Goal: Task Accomplishment & Management: Manage account settings

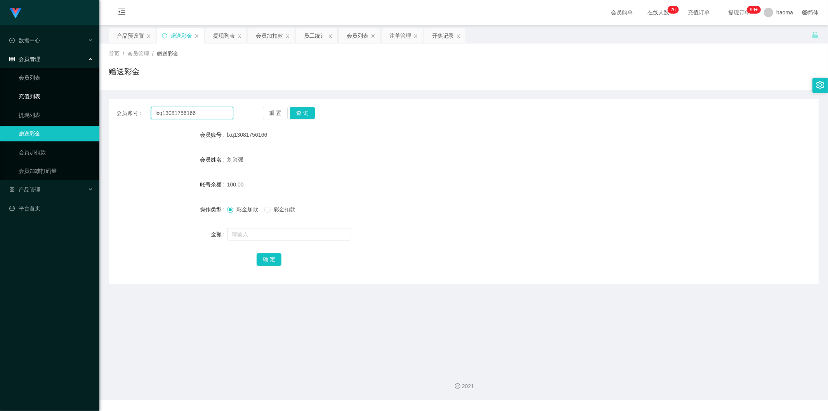
drag, startPoint x: 216, startPoint y: 112, endPoint x: 109, endPoint y: 99, distance: 107.9
click at [92, 97] on section "Jingdong工作台代理端 数据中心 会员管理 会员列表 充值列表 提现列表 赠送彩金 会员加扣款 会员加减打码量 产品管理 平台首页 保存配置 重置配置 …" at bounding box center [414, 199] width 828 height 399
paste input "Kimlong"
type input "Kimlong"
click at [260, 113] on button "查 询" at bounding box center [302, 113] width 25 height 12
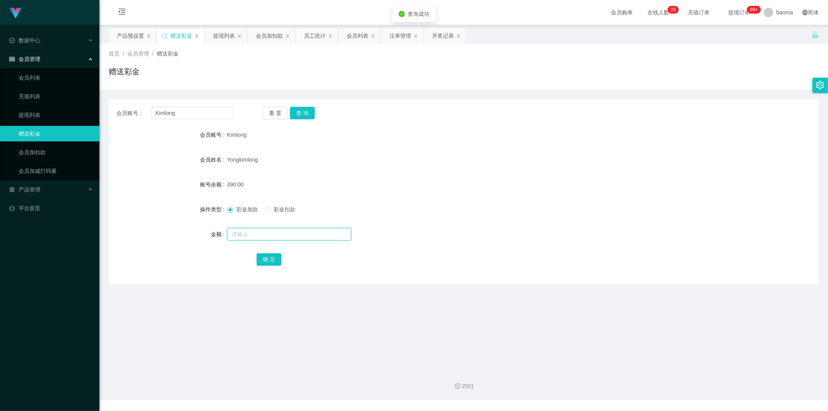
click at [252, 161] on input "text" at bounding box center [289, 234] width 124 height 12
type input "80"
click at [260, 161] on button "确 定" at bounding box center [269, 259] width 25 height 12
click at [260, 129] on div "Kimlong" at bounding box center [434, 135] width 414 height 16
click at [260, 37] on div "会员列表" at bounding box center [358, 35] width 22 height 15
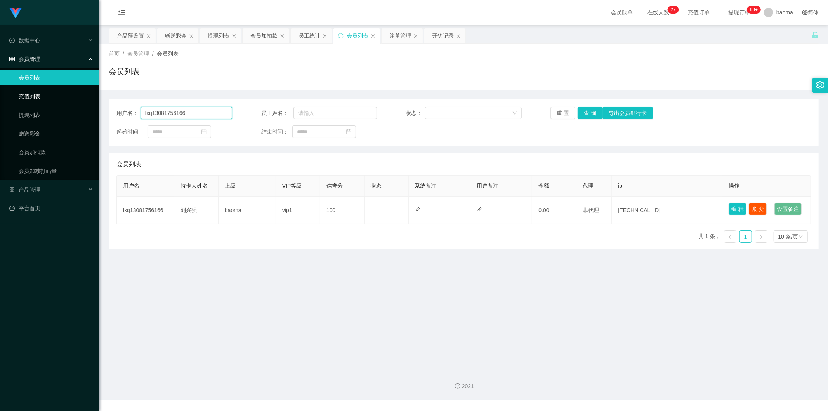
drag, startPoint x: 206, startPoint y: 111, endPoint x: 43, endPoint y: 93, distance: 163.7
click at [49, 94] on section "Jingdong工作台代理端 数据中心 会员管理 会员列表 充值列表 提现列表 赠送彩金 会员加扣款 会员加减打码量 产品管理 平台首页 保存配置 重置配置 …" at bounding box center [414, 199] width 828 height 399
paste input "Kimlong"
type input "Kimlong"
click at [260, 110] on button "查 询" at bounding box center [590, 113] width 25 height 12
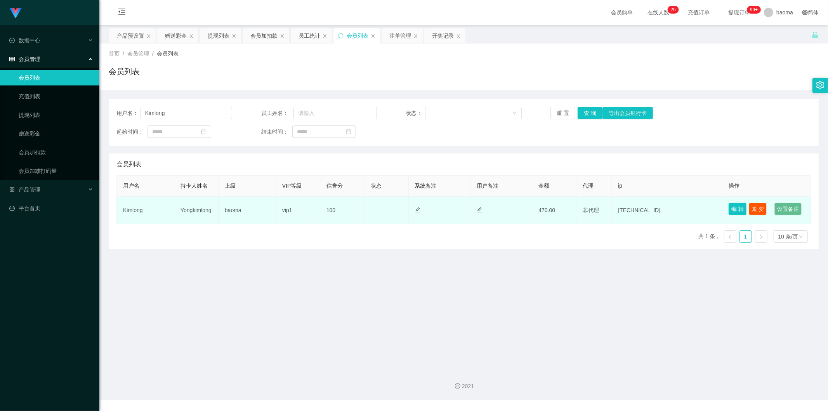
click at [260, 161] on button "编 辑" at bounding box center [738, 209] width 18 height 12
type input "Kimlong"
type input "Yongkimlong"
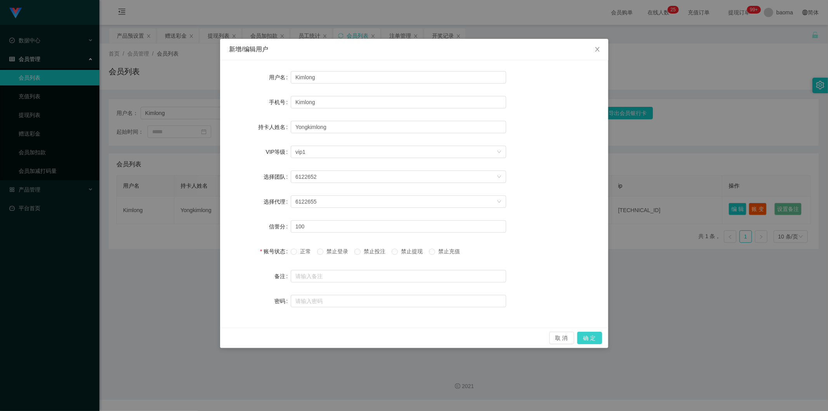
click at [260, 161] on button "确 定" at bounding box center [589, 337] width 25 height 12
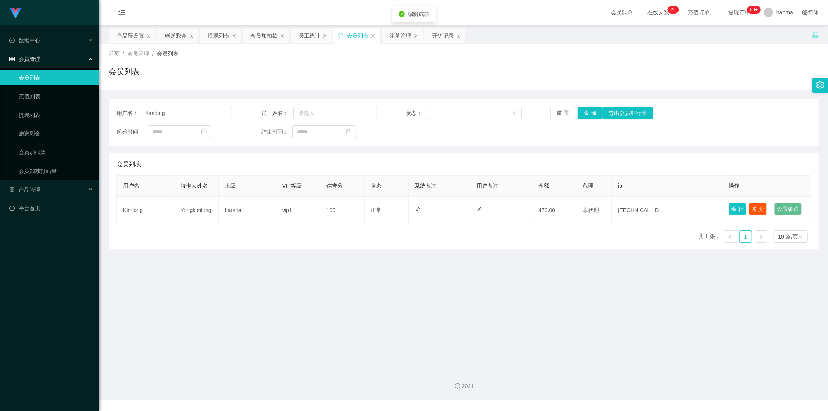
click at [260, 161] on main "关闭左侧 关闭右侧 关闭其它 刷新页面 产品预设置 赠送彩金 提现列表 会员加扣款 员工统计 会员列表 注单管理 开奖记录 首页 / 会员管理 / 会员列表 …" at bounding box center [463, 194] width 729 height 338
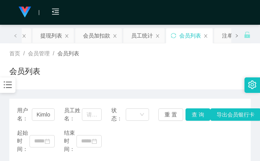
drag, startPoint x: 219, startPoint y: 69, endPoint x: 227, endPoint y: 40, distance: 29.8
click at [219, 67] on div "会员列表" at bounding box center [129, 75] width 241 height 18
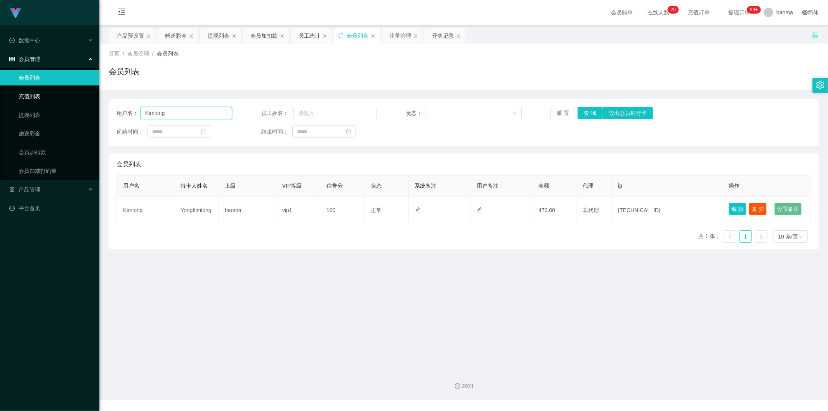
drag, startPoint x: 179, startPoint y: 114, endPoint x: 55, endPoint y: 101, distance: 124.9
click at [45, 95] on section "Jingdong工作台代理端 数据中心 会员管理 会员列表 充值列表 提现列表 赠送彩金 会员加扣款 会员加减打码量 产品管理 平台首页 保存配置 重置配置 …" at bounding box center [414, 199] width 828 height 399
click at [260, 109] on button "查 询" at bounding box center [590, 113] width 25 height 12
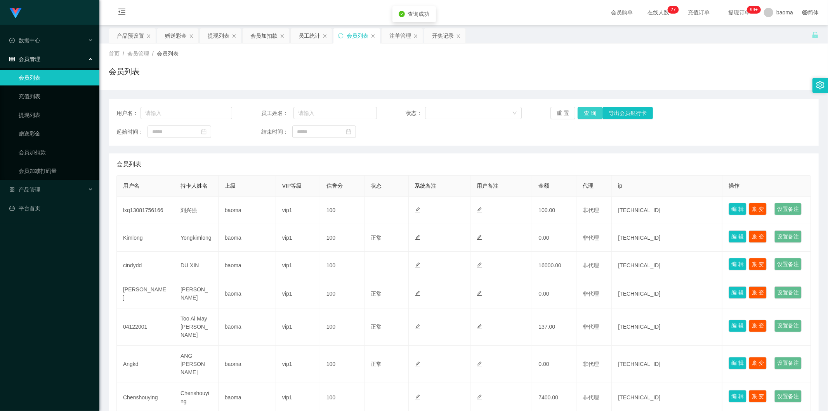
click at [260, 109] on button "查 询" at bounding box center [590, 113] width 25 height 12
click at [260, 109] on div "重 置 查 询 导出会员银行卡" at bounding box center [608, 113] width 116 height 12
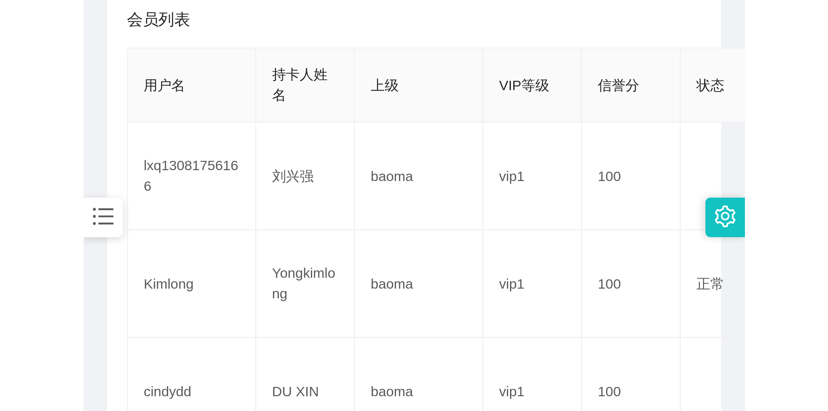
scroll to position [164, 0]
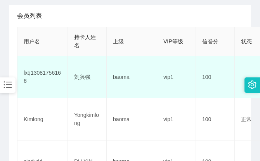
drag, startPoint x: 187, startPoint y: 66, endPoint x: 188, endPoint y: 61, distance: 5.3
click at [187, 65] on td "vip1" at bounding box center [176, 77] width 39 height 42
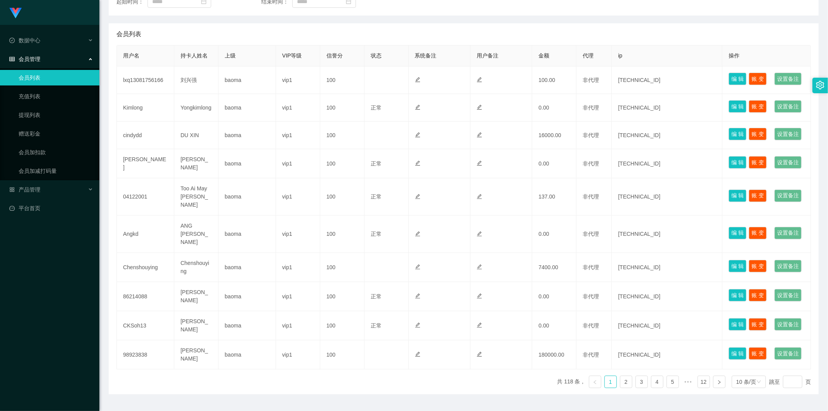
scroll to position [0, 0]
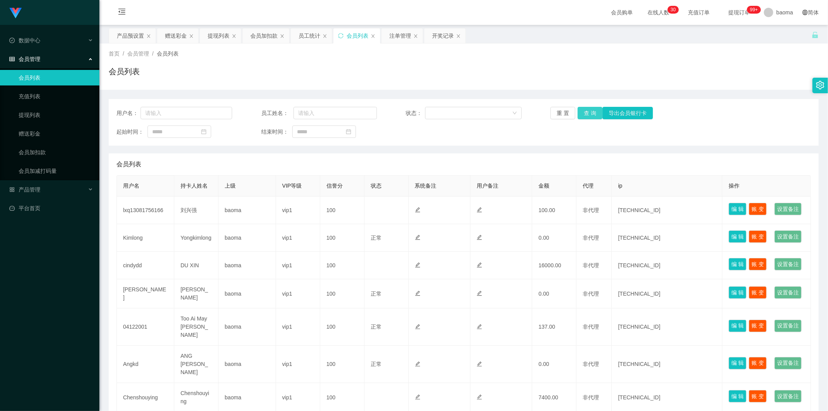
click at [260, 110] on button "查 询" at bounding box center [590, 113] width 25 height 12
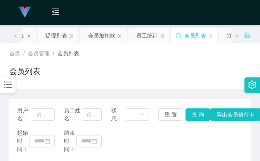
drag, startPoint x: 218, startPoint y: 60, endPoint x: 232, endPoint y: 3, distance: 59.1
click at [217, 55] on div "首页 / 会员管理 / 会员列表 / 会员列表" at bounding box center [129, 67] width 241 height 34
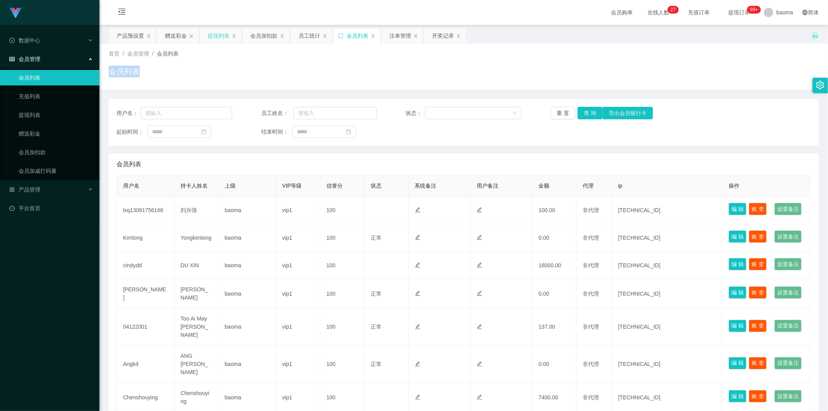
click at [217, 34] on div "提现列表" at bounding box center [219, 35] width 22 height 15
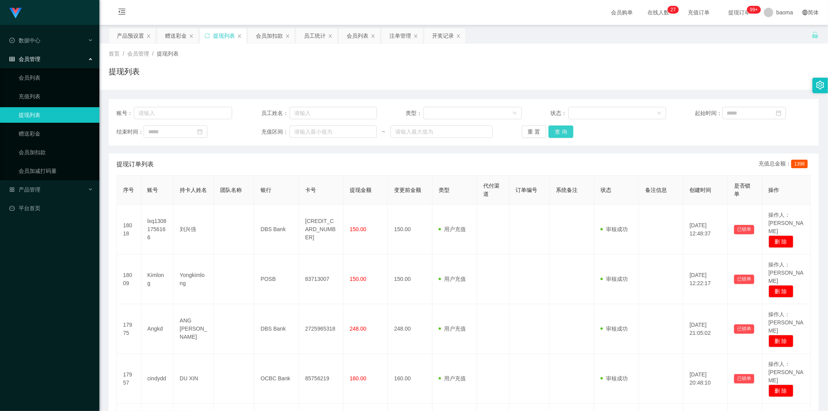
click at [260, 131] on button "查 询" at bounding box center [560, 131] width 25 height 12
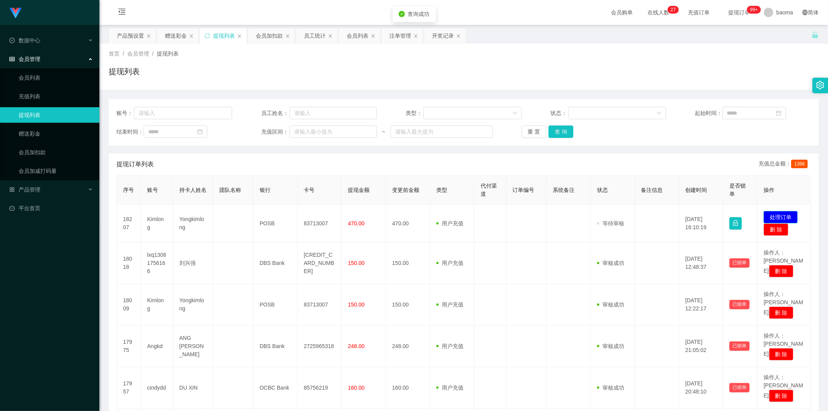
click at [260, 161] on button "处理订单" at bounding box center [781, 217] width 34 height 12
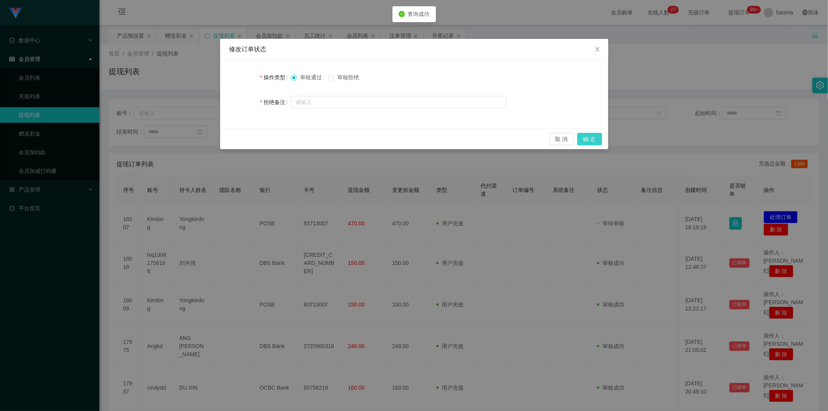
click at [260, 137] on button "确 定" at bounding box center [589, 139] width 25 height 12
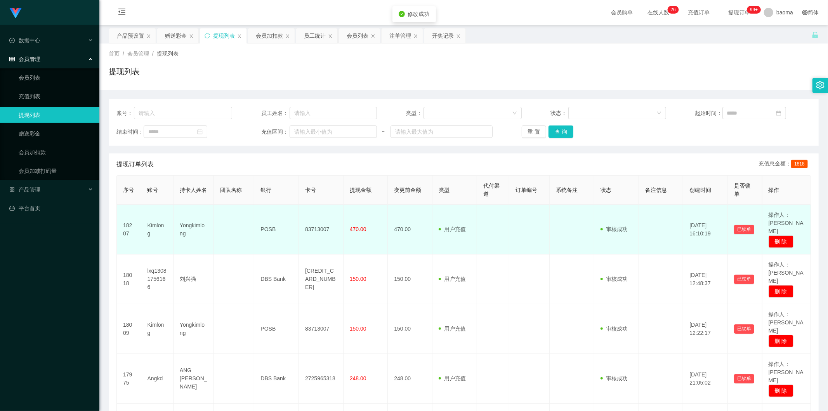
click at [260, 161] on td "83713007" at bounding box center [321, 230] width 45 height 50
copy td "83713007"
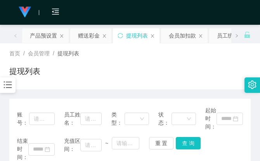
click at [222, 54] on div "首页 / 会员管理 / 提现列表 / 提现列表" at bounding box center [129, 67] width 241 height 34
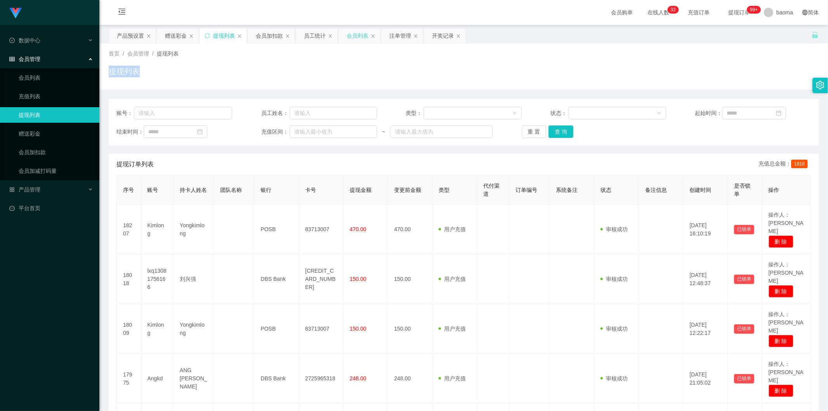
click at [260, 33] on div "会员列表" at bounding box center [358, 35] width 22 height 15
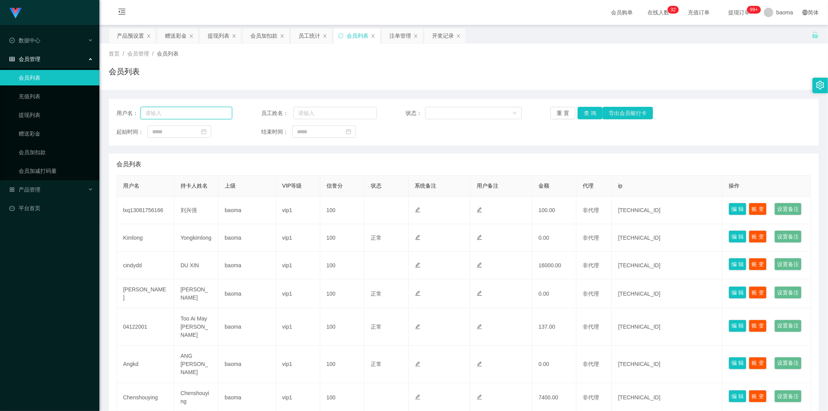
click at [208, 114] on input "text" at bounding box center [187, 113] width 92 height 12
paste input "lxq13081756166"
type input "lxq13081756166"
click at [260, 111] on button "查 询" at bounding box center [590, 113] width 25 height 12
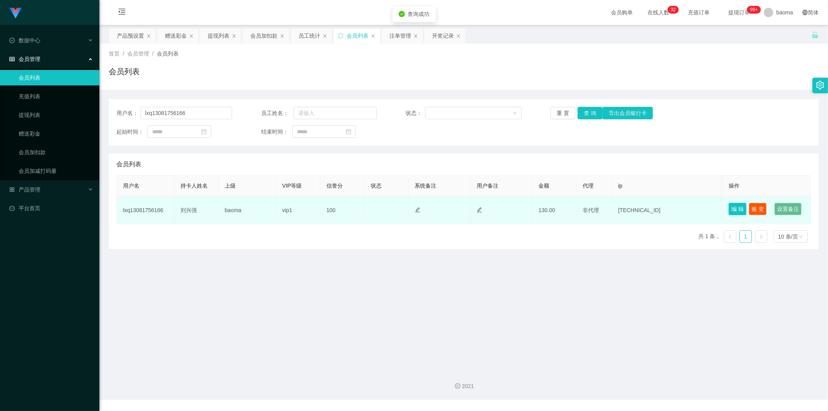
click at [260, 161] on button "编 辑" at bounding box center [738, 209] width 18 height 12
type input "lxq13081756166"
type input "[PERSON_NAME]"
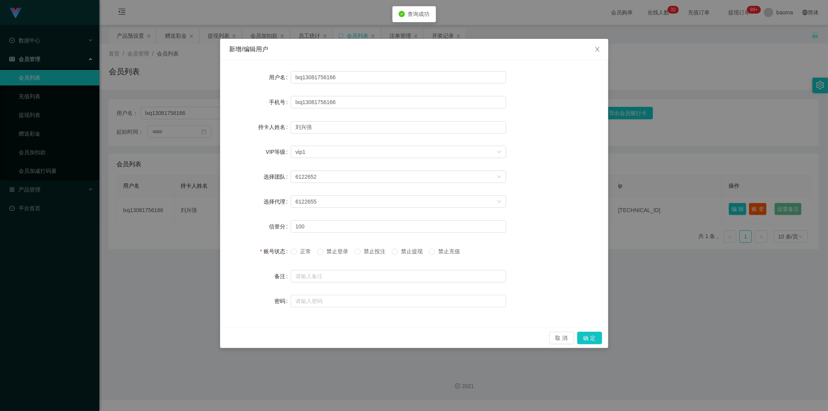
click at [260, 161] on span "正常" at bounding box center [305, 251] width 17 height 6
click at [260, 161] on button "确 定" at bounding box center [589, 337] width 25 height 12
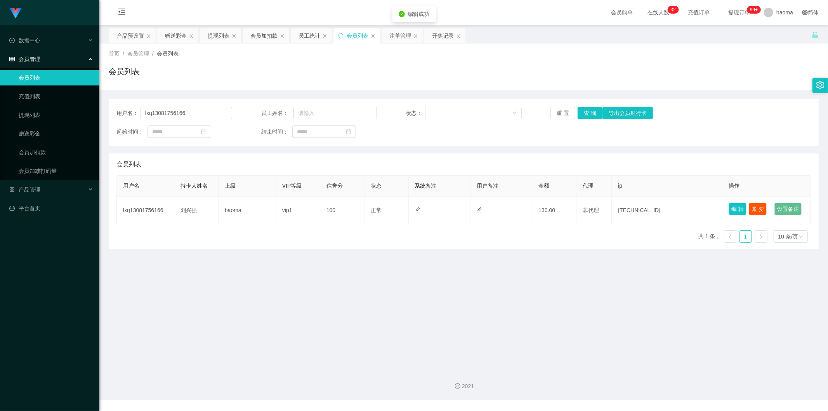
drag, startPoint x: 564, startPoint y: 309, endPoint x: 576, endPoint y: 310, distance: 12.1
click at [260, 161] on main "关闭左侧 关闭右侧 关闭其它 刷新页面 产品预设置 赠送彩金 提现列表 会员加扣款 员工统计 会员列表 注单管理 开奖记录 首页 / 会员管理 / 会员列表 …" at bounding box center [463, 194] width 729 height 338
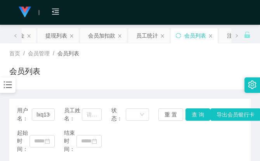
click at [234, 14] on div "会员购单 在线人数 0 1 2 3 4 5 6 7 8 9 0 1 2 3 4 5 6 7 8 9 0 1 2 3 4 5 6 7 8 9 0 1 2 3 4…" at bounding box center [130, 12] width 260 height 25
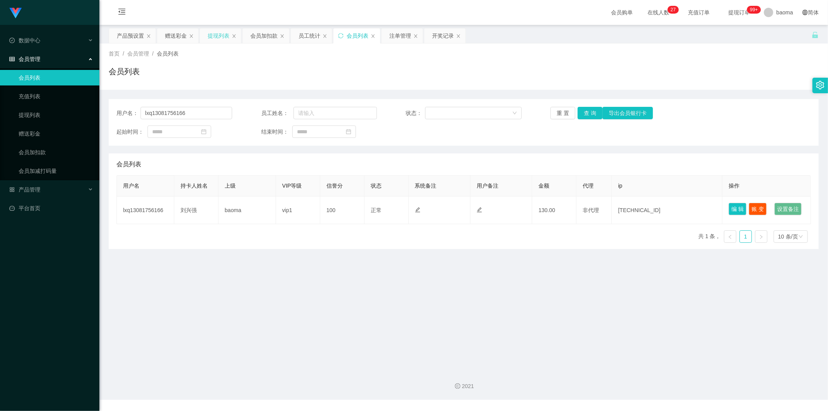
click at [215, 36] on div "提现列表" at bounding box center [219, 35] width 22 height 15
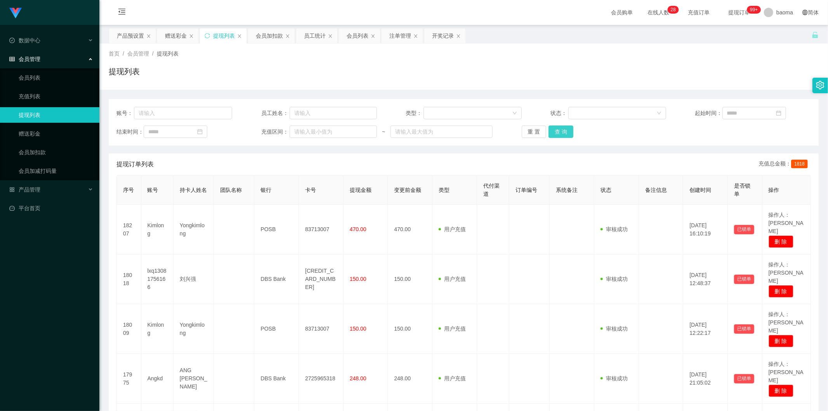
click at [260, 130] on button "查 询" at bounding box center [560, 131] width 25 height 12
click at [218, 37] on div "提现列表" at bounding box center [224, 35] width 22 height 15
click at [260, 130] on button "查 询" at bounding box center [560, 131] width 25 height 12
click at [260, 130] on div "重 置 查 询" at bounding box center [580, 131] width 116 height 12
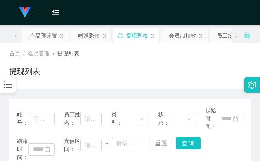
drag, startPoint x: 218, startPoint y: 64, endPoint x: 222, endPoint y: 17, distance: 47.6
click at [218, 61] on div "首页 / 会员管理 / 提现列表 / 提现列表" at bounding box center [129, 67] width 241 height 34
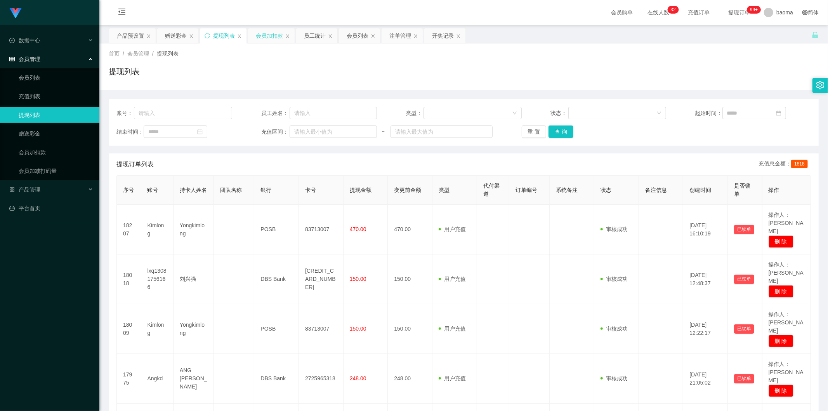
click at [260, 37] on div "会员加扣款" at bounding box center [269, 35] width 27 height 15
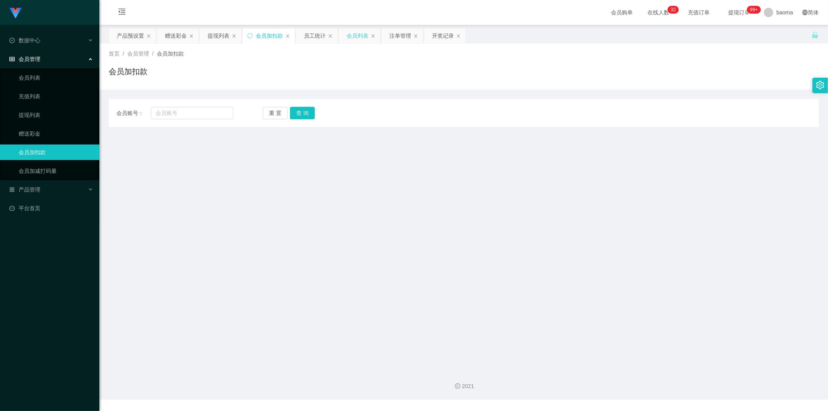
click at [260, 34] on div "会员列表" at bounding box center [358, 35] width 22 height 15
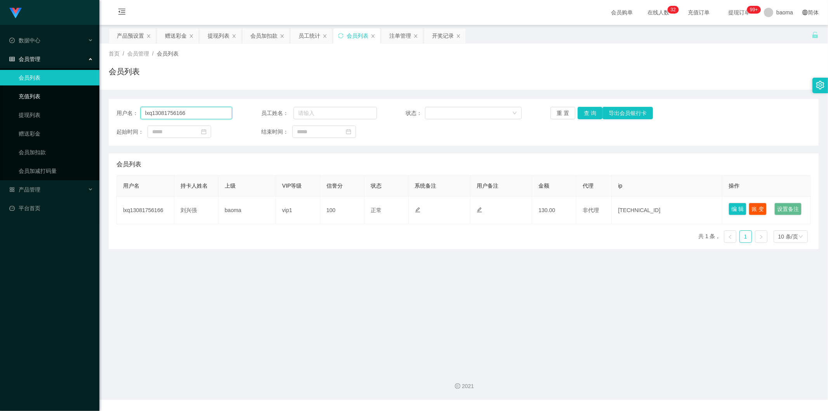
drag, startPoint x: 196, startPoint y: 111, endPoint x: 64, endPoint y: 89, distance: 133.2
click at [60, 89] on section "Jingdong工作台代理端 数据中心 会员管理 会员列表 充值列表 提现列表 赠送彩金 会员加扣款 会员加减打码量 产品管理 平台首页 保存配置 重置配置 …" at bounding box center [414, 199] width 828 height 399
click at [260, 111] on button "查 询" at bounding box center [590, 113] width 25 height 12
click at [222, 32] on div "提现列表" at bounding box center [219, 35] width 22 height 15
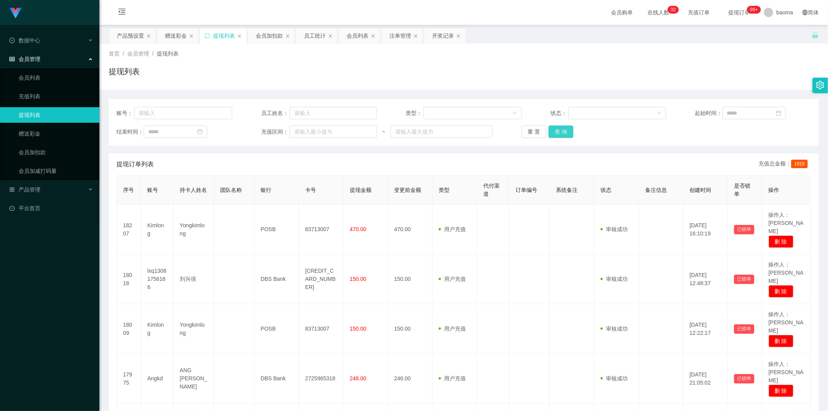
click at [260, 129] on button "查 询" at bounding box center [560, 131] width 25 height 12
click at [260, 130] on button "查 询" at bounding box center [560, 131] width 25 height 12
click at [260, 130] on div "重 置 查 询" at bounding box center [580, 131] width 116 height 12
click at [260, 130] on button "查 询" at bounding box center [560, 131] width 25 height 12
click at [260, 130] on div "重 置 查 询" at bounding box center [580, 131] width 116 height 12
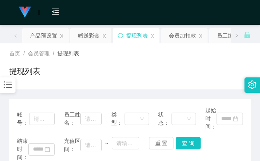
click at [213, 67] on div "提现列表" at bounding box center [129, 75] width 241 height 18
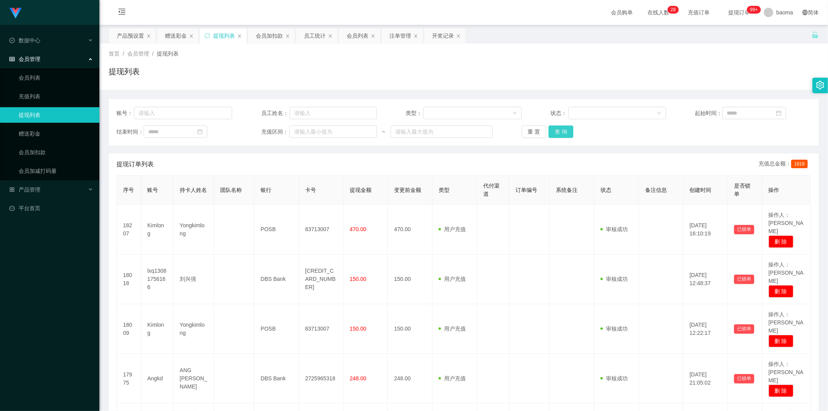
click at [260, 133] on button "查 询" at bounding box center [560, 131] width 25 height 12
click at [260, 130] on button "查 询" at bounding box center [560, 131] width 25 height 12
click at [260, 130] on div "重 置 查 询" at bounding box center [580, 131] width 116 height 12
click at [260, 130] on button "查 询" at bounding box center [560, 131] width 25 height 12
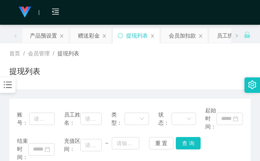
drag, startPoint x: 231, startPoint y: 46, endPoint x: 234, endPoint y: 12, distance: 33.9
click at [231, 46] on div "首页 / 会员管理 / 提现列表 / 提现列表" at bounding box center [130, 66] width 260 height 46
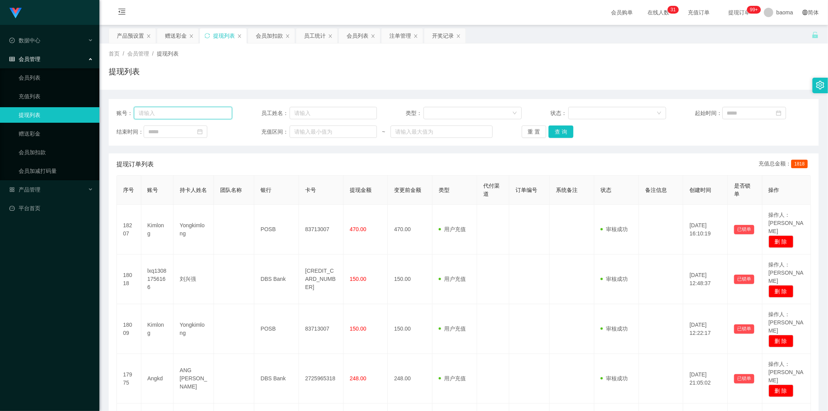
click at [172, 111] on input "text" at bounding box center [183, 113] width 98 height 12
paste input "lxq13081756166"
type input "lxq13081756166"
click at [260, 131] on button "查 询" at bounding box center [560, 131] width 25 height 12
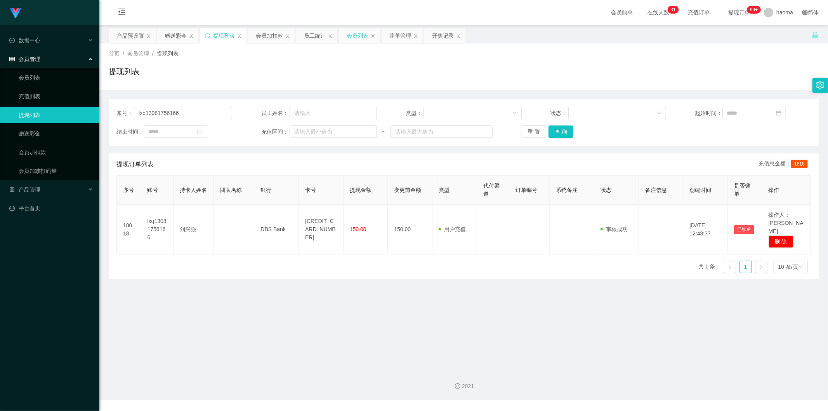
click at [260, 35] on div "会员列表" at bounding box center [358, 35] width 22 height 15
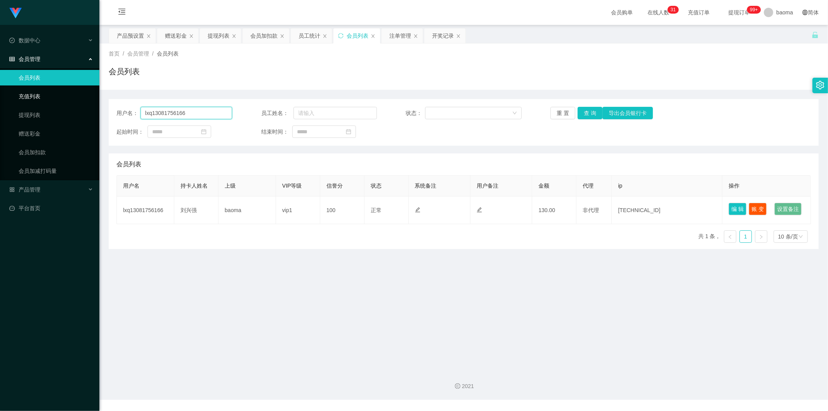
drag, startPoint x: 99, startPoint y: 100, endPoint x: 115, endPoint y: 94, distance: 17.1
click at [76, 94] on section "Jingdong工作台代理端 数据中心 会员管理 会员列表 充值列表 提现列表 赠送彩金 会员加扣款 会员加减打码量 产品管理 平台首页 保存配置 重置配置 …" at bounding box center [414, 199] width 828 height 399
click at [260, 113] on button "查 询" at bounding box center [590, 113] width 25 height 12
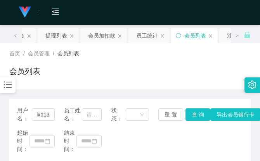
drag, startPoint x: 233, startPoint y: 61, endPoint x: 231, endPoint y: 52, distance: 9.1
click at [233, 56] on div "首页 / 会员管理 / 会员列表 / 会员列表" at bounding box center [129, 67] width 241 height 34
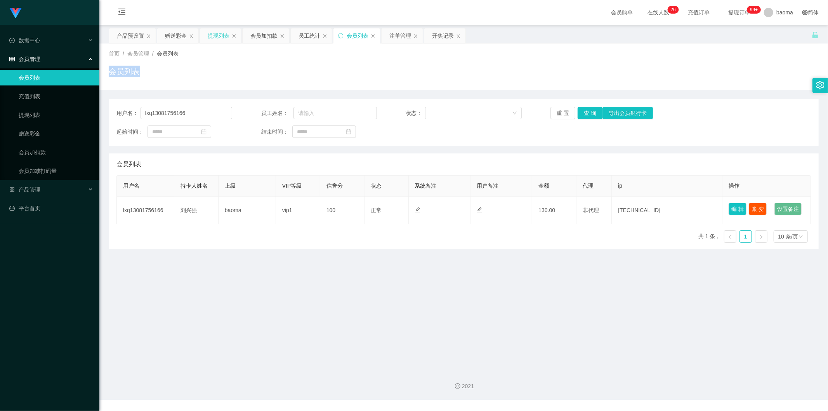
click at [213, 35] on div "提现列表" at bounding box center [219, 35] width 22 height 15
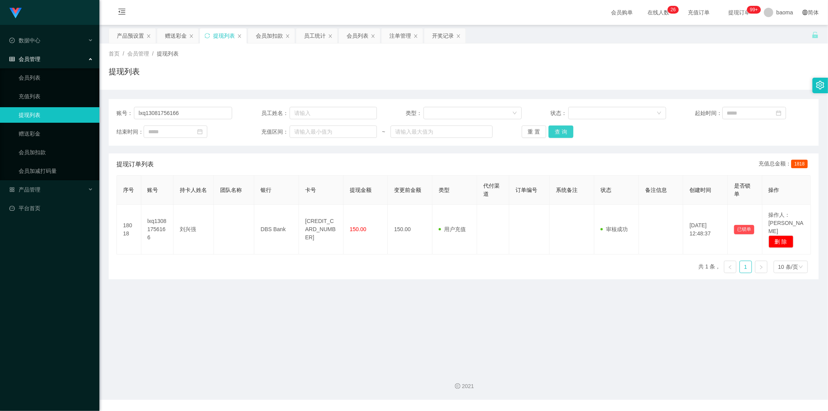
click at [260, 130] on button "查 询" at bounding box center [560, 131] width 25 height 12
click at [260, 128] on div "重 置 查 询" at bounding box center [580, 131] width 116 height 12
drag, startPoint x: 216, startPoint y: 110, endPoint x: 36, endPoint y: 87, distance: 181.1
click at [47, 89] on section "Jingdong工作台代理端 数据中心 会员管理 会员列表 充值列表 提现列表 赠送彩金 会员加扣款 会员加减打码量 产品管理 平台首页 保存配置 重置配置 …" at bounding box center [414, 199] width 828 height 399
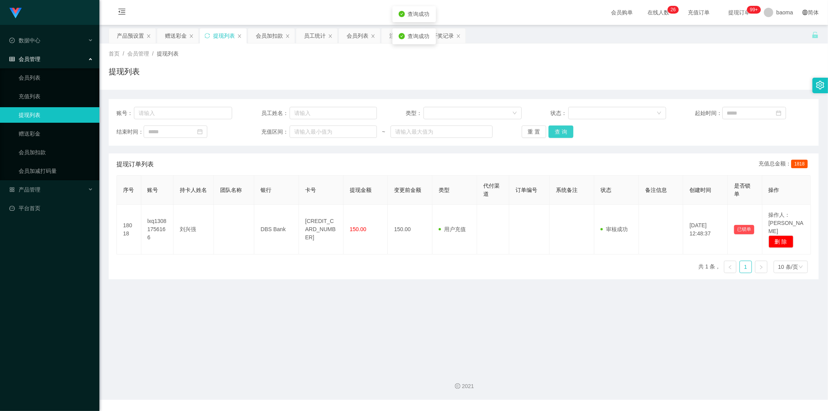
click at [260, 127] on button "查 询" at bounding box center [560, 131] width 25 height 12
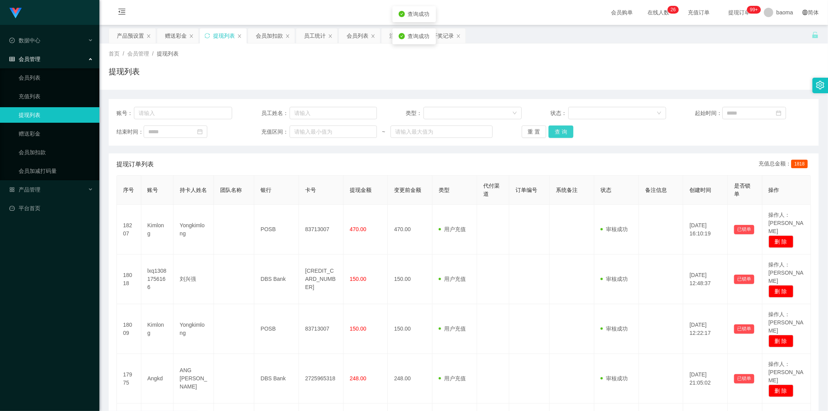
click at [260, 130] on button "查 询" at bounding box center [560, 131] width 25 height 12
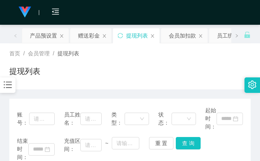
click at [220, 64] on div "首页 / 会员管理 / 提现列表 / 提现列表" at bounding box center [129, 67] width 241 height 34
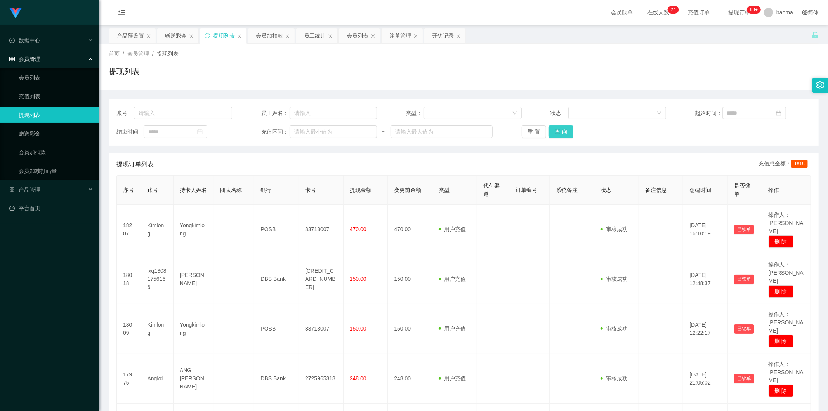
click at [552, 130] on button "查 询" at bounding box center [560, 131] width 25 height 12
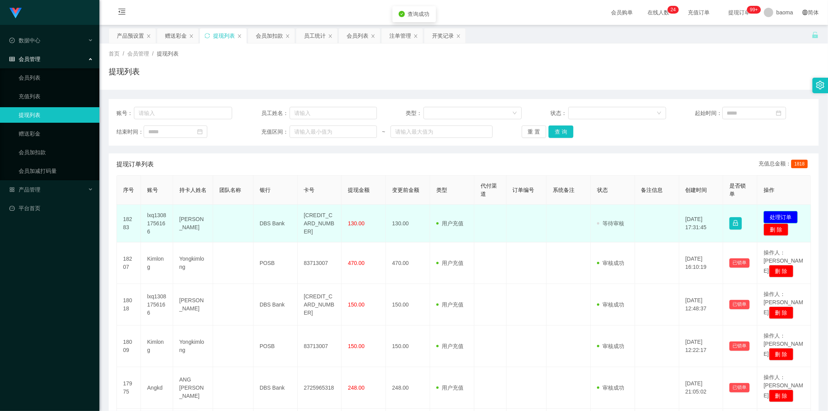
click at [777, 214] on button "处理订单" at bounding box center [781, 217] width 34 height 12
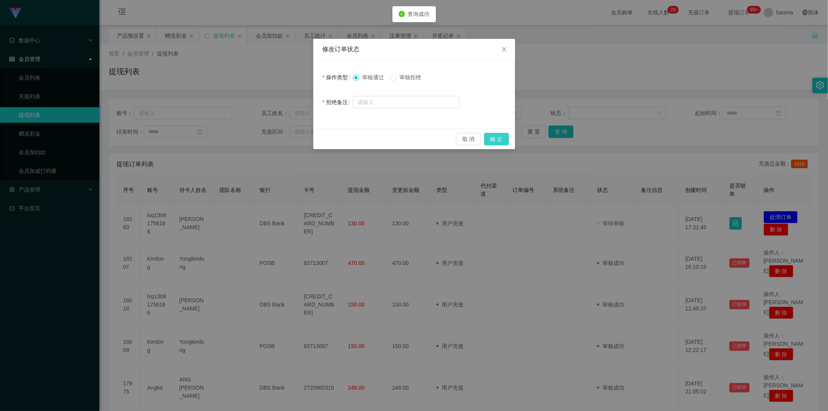
click at [502, 138] on button "确 定" at bounding box center [496, 139] width 25 height 12
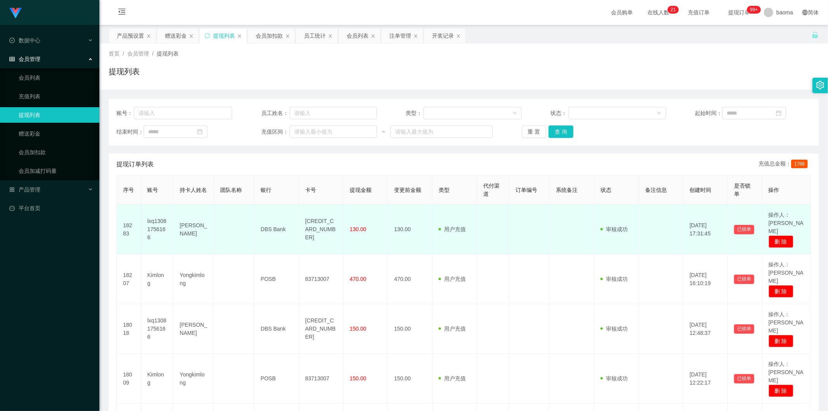
click at [323, 222] on td "[CREDIT_CARD_NUMBER]" at bounding box center [321, 230] width 45 height 50
click at [324, 222] on td "[CREDIT_CARD_NUMBER]" at bounding box center [321, 230] width 45 height 50
copy td "[CREDIT_CARD_NUMBER]"
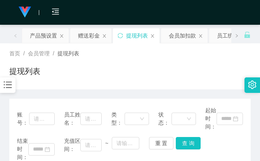
click at [211, 68] on div "提现列表" at bounding box center [129, 75] width 241 height 18
drag, startPoint x: 45, startPoint y: 35, endPoint x: 44, endPoint y: 21, distance: 14.4
click at [45, 33] on div "产品预设置" at bounding box center [43, 35] width 27 height 15
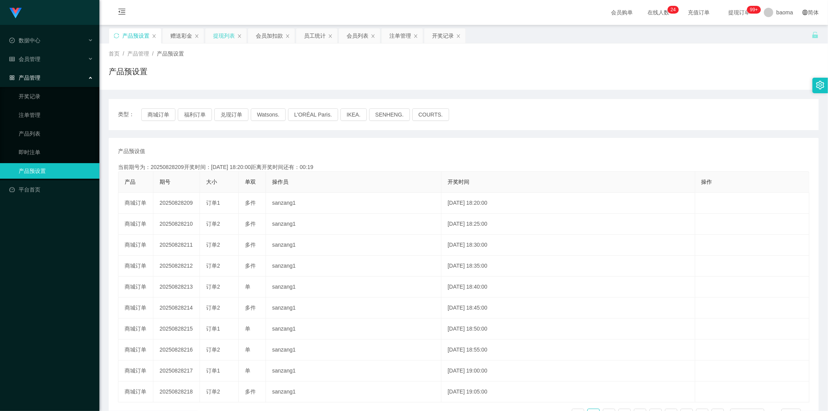
drag, startPoint x: 227, startPoint y: 37, endPoint x: 223, endPoint y: 36, distance: 3.9
click at [227, 36] on div "提现列表" at bounding box center [224, 35] width 22 height 15
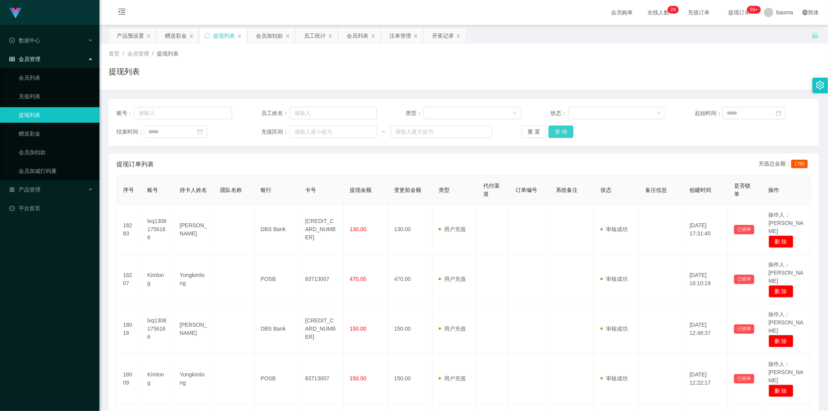
click at [561, 132] on button "查 询" at bounding box center [560, 131] width 25 height 12
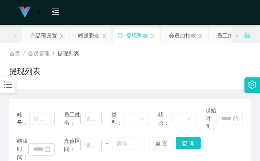
click at [210, 52] on div "首页 / 会员管理 / 提现列表 /" at bounding box center [129, 54] width 241 height 8
drag, startPoint x: 224, startPoint y: 47, endPoint x: 218, endPoint y: 47, distance: 5.8
click at [223, 47] on div "首页 / 会员管理 / 提现列表 / 提现列表" at bounding box center [130, 66] width 260 height 46
